Goal: Check status

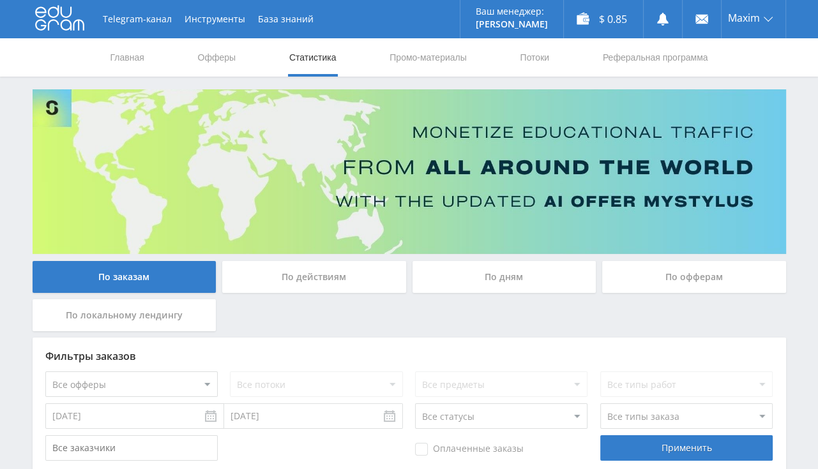
click at [123, 60] on link "Главная" at bounding box center [127, 57] width 36 height 38
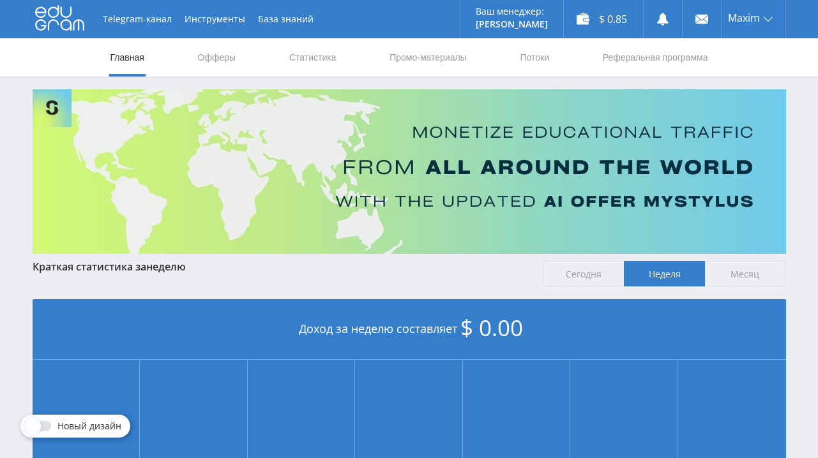
scroll to position [299, 0]
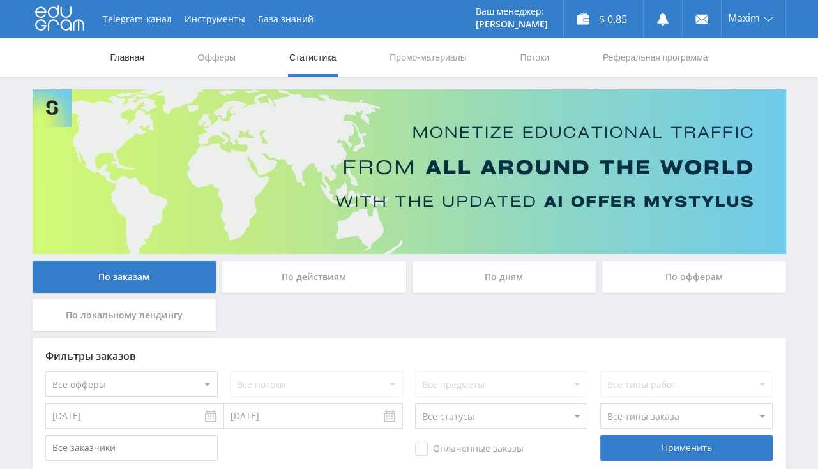
click at [127, 54] on link "Главная" at bounding box center [127, 57] width 36 height 38
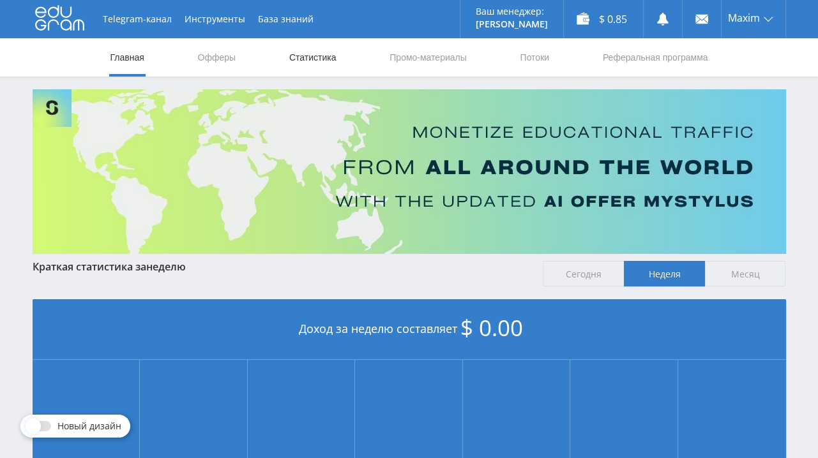
click at [310, 60] on link "Статистика" at bounding box center [313, 57] width 50 height 38
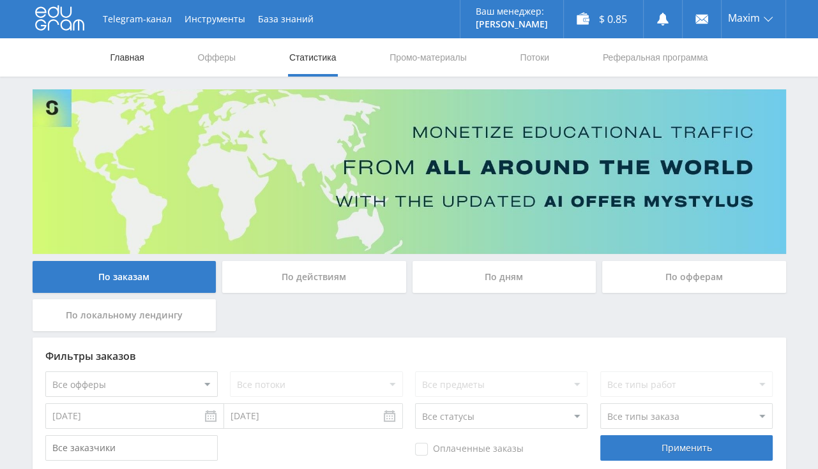
click at [142, 60] on link "Главная" at bounding box center [127, 57] width 36 height 38
click at [134, 62] on link "Главная" at bounding box center [127, 57] width 36 height 38
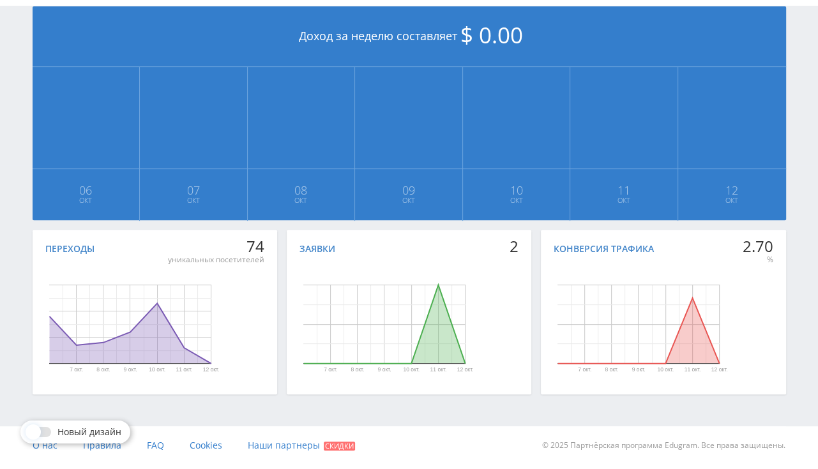
scroll to position [29, 0]
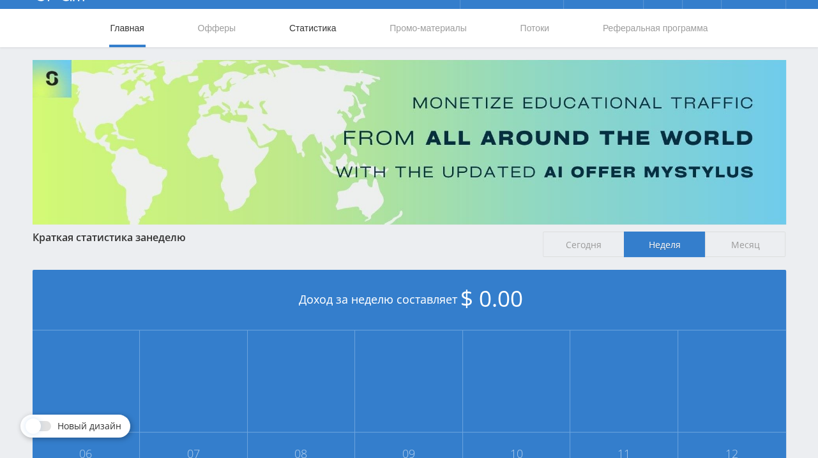
click at [303, 25] on link "Статистика" at bounding box center [313, 28] width 50 height 38
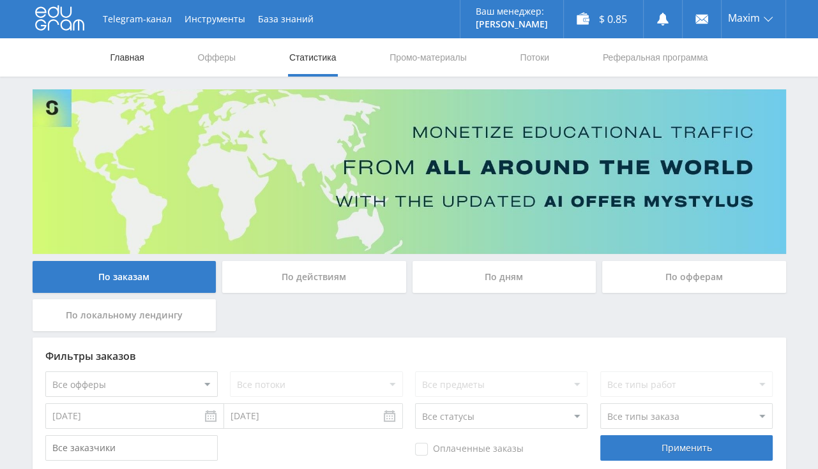
click at [130, 59] on link "Главная" at bounding box center [127, 57] width 36 height 38
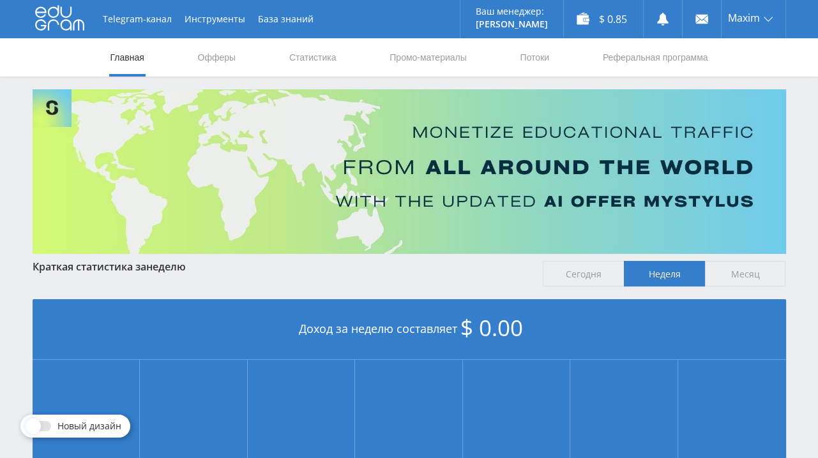
scroll to position [299, 0]
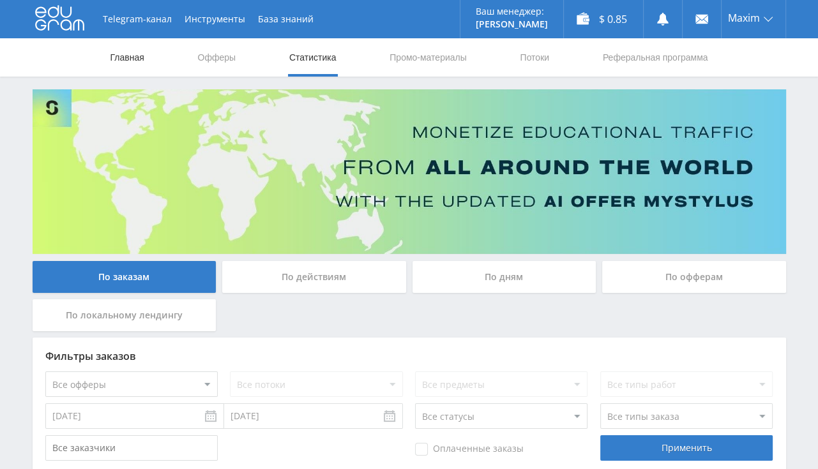
click at [128, 62] on link "Главная" at bounding box center [127, 57] width 36 height 38
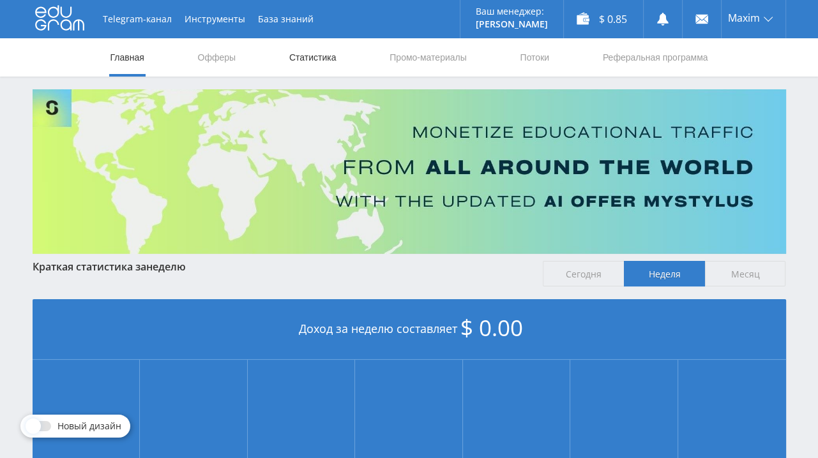
click at [326, 59] on link "Статистика" at bounding box center [313, 57] width 50 height 38
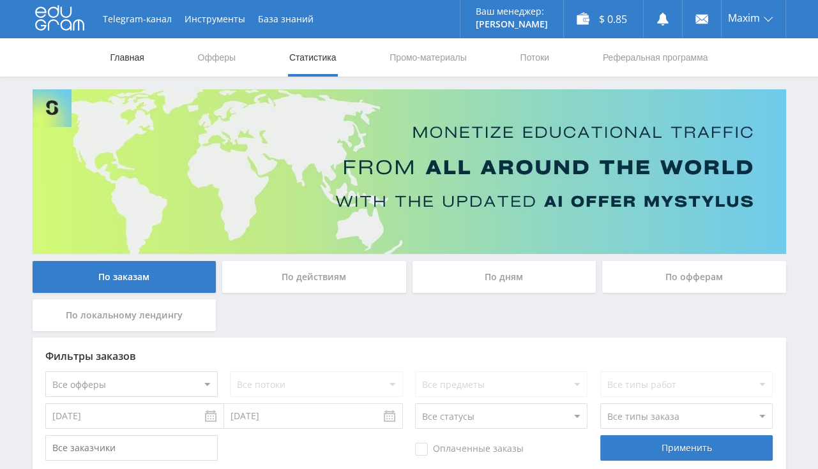
click at [122, 59] on link "Главная" at bounding box center [127, 57] width 36 height 38
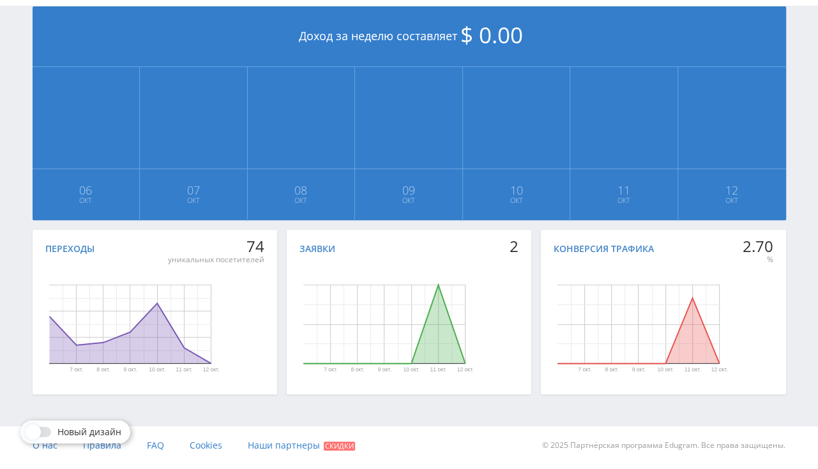
scroll to position [29, 0]
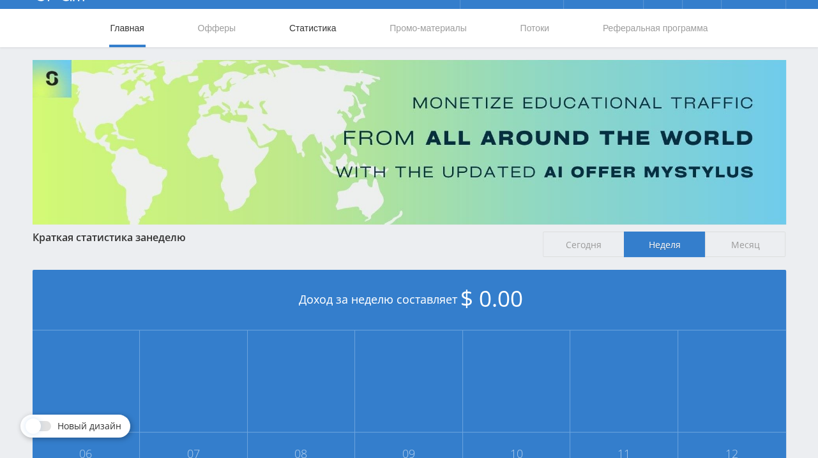
click at [303, 27] on link "Статистика" at bounding box center [313, 28] width 50 height 38
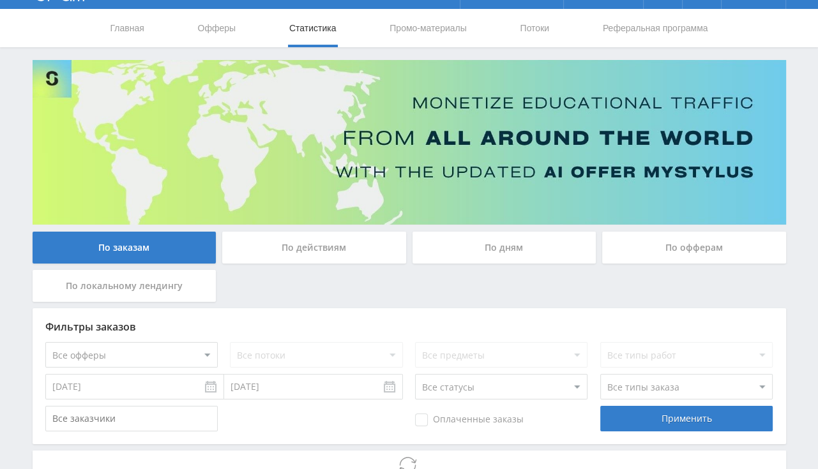
scroll to position [254, 0]
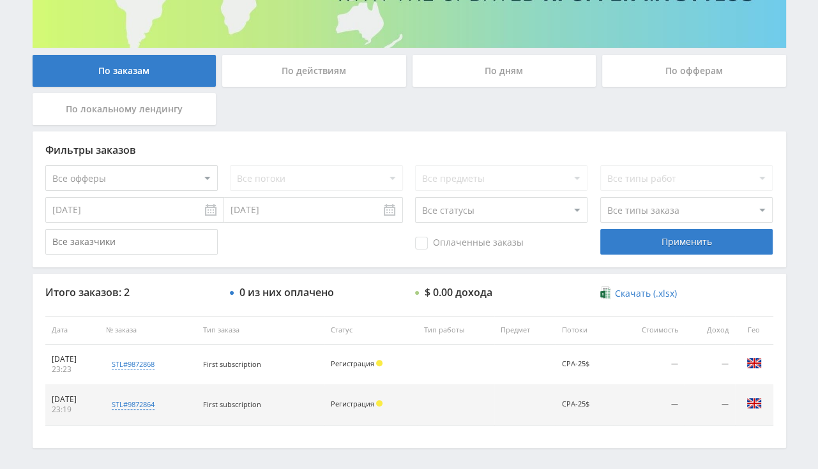
scroll to position [254, 0]
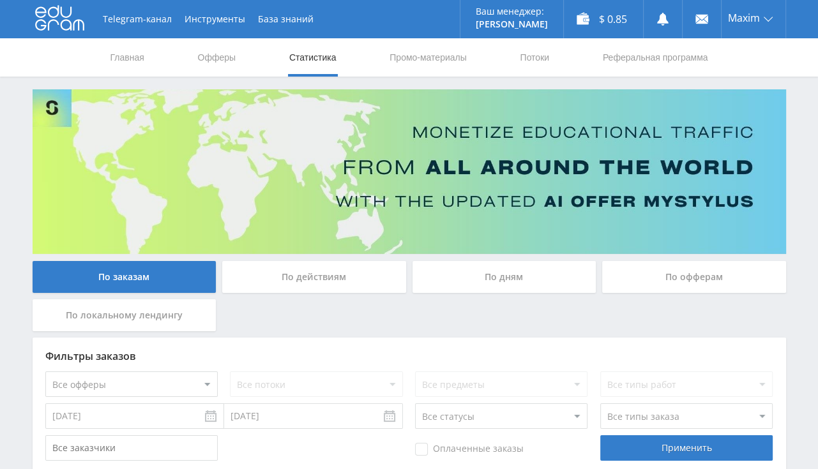
click at [147, 57] on nav "Главная Офферы Статистика Промо-материалы Потоки Реферальная программа" at bounding box center [409, 57] width 600 height 38
click at [141, 60] on link "Главная" at bounding box center [127, 57] width 36 height 38
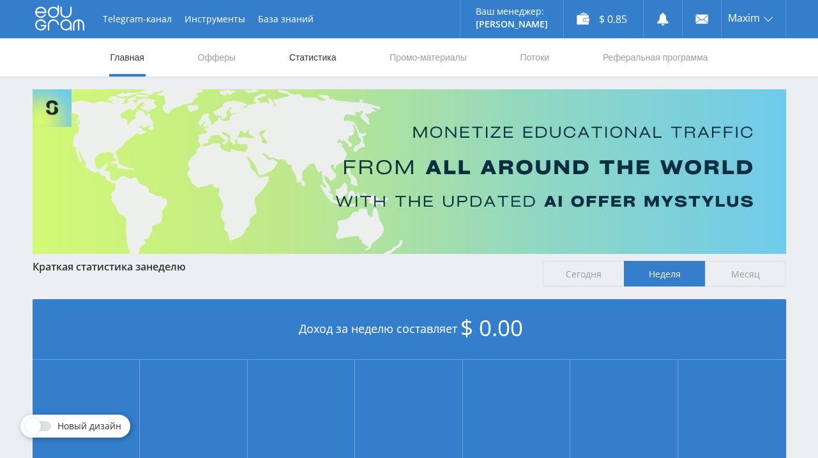
click at [297, 56] on link "Статистика" at bounding box center [313, 57] width 50 height 38
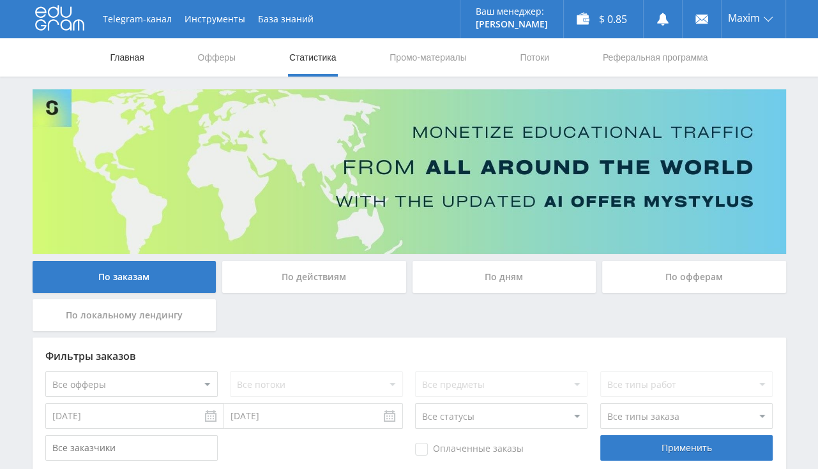
click at [142, 59] on link "Главная" at bounding box center [127, 57] width 36 height 38
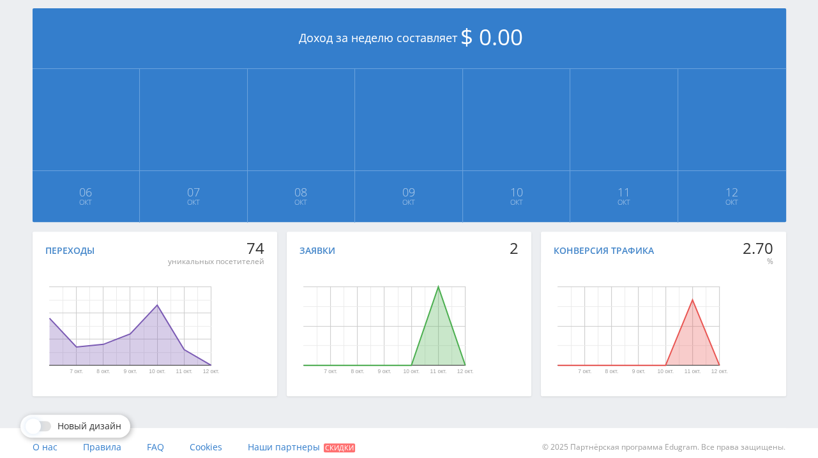
scroll to position [29, 0]
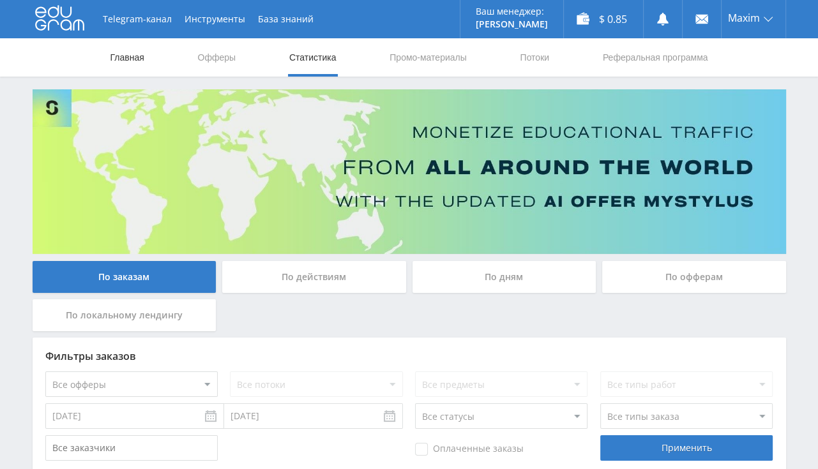
click at [126, 58] on link "Главная" at bounding box center [127, 57] width 36 height 38
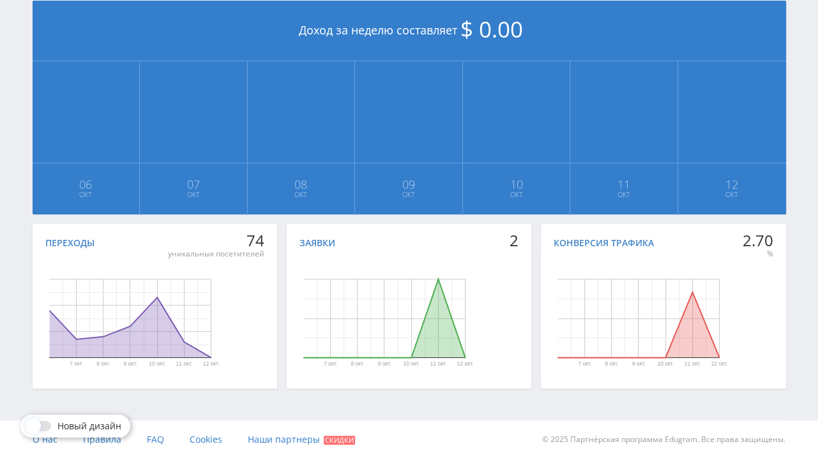
scroll to position [29, 0]
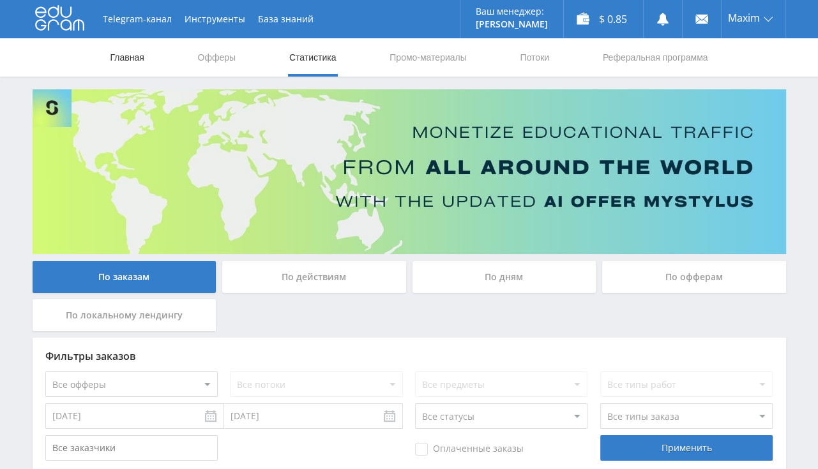
click at [126, 50] on link "Главная" at bounding box center [127, 57] width 36 height 38
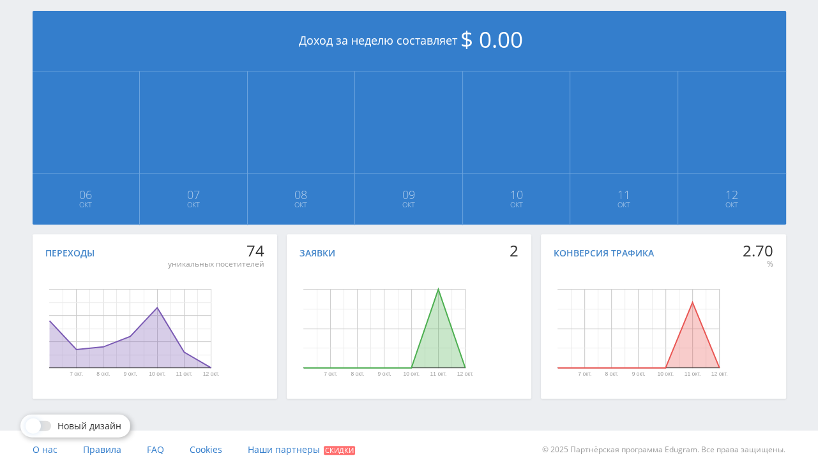
scroll to position [299, 0]
